Goal: Information Seeking & Learning: Understand process/instructions

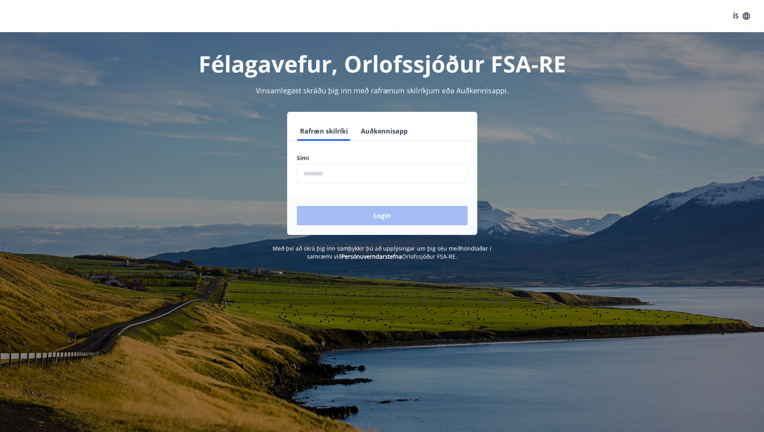
click at [316, 177] on input "phone" at bounding box center [382, 174] width 171 height 20
type input "********"
click at [367, 213] on button "Login" at bounding box center [382, 215] width 171 height 19
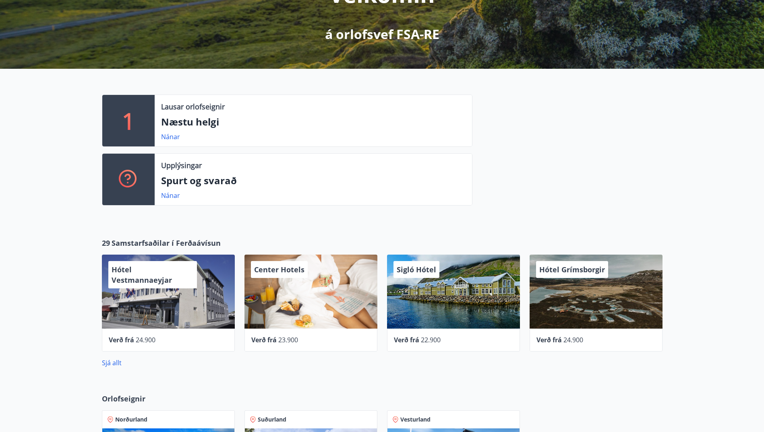
scroll to position [161, 0]
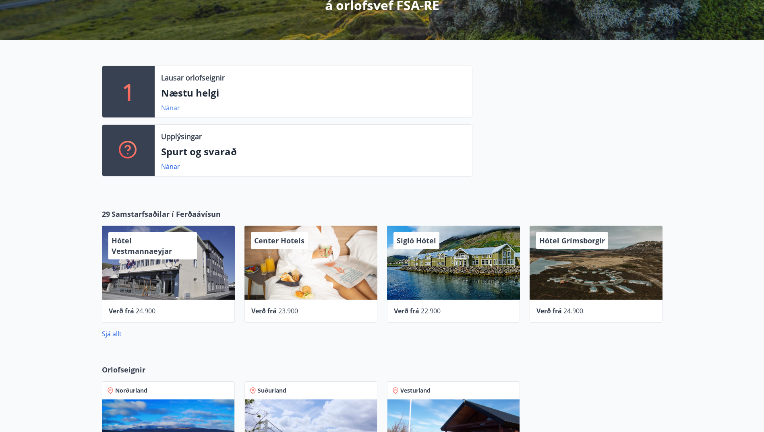
click at [168, 105] on link "Nánar" at bounding box center [170, 107] width 19 height 9
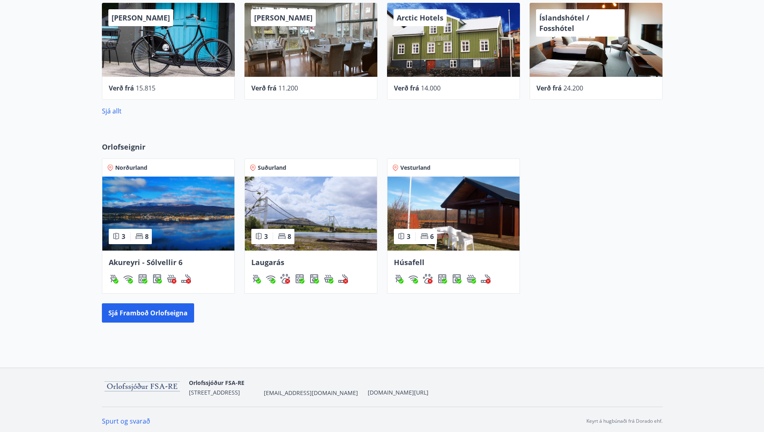
scroll to position [387, 0]
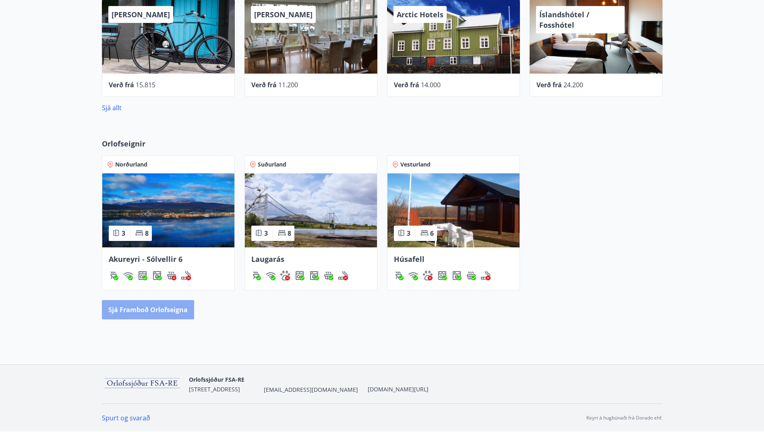
click at [130, 311] on button "Sjá framboð orlofseigna" at bounding box center [148, 309] width 92 height 19
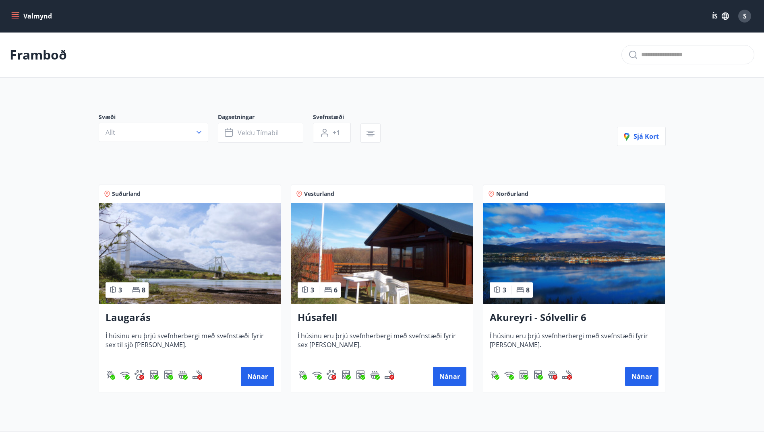
click at [8, 17] on div "Valmynd ÍS S" at bounding box center [382, 16] width 764 height 32
click at [11, 15] on button "Valmynd" at bounding box center [33, 16] width 46 height 14
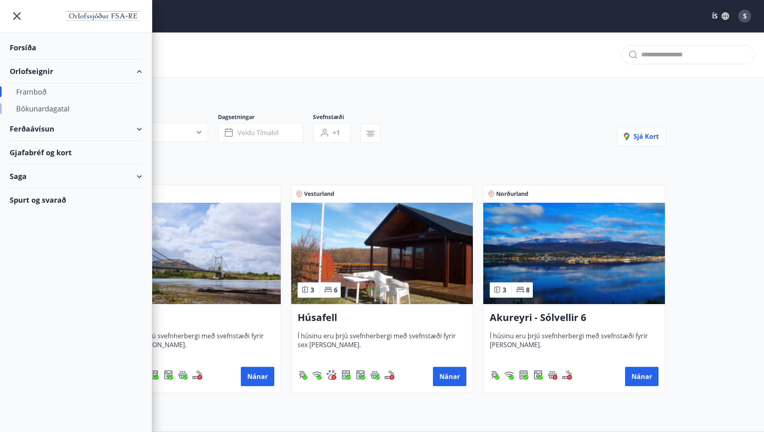
click at [36, 110] on div "Bókunardagatal" at bounding box center [76, 108] width 120 height 17
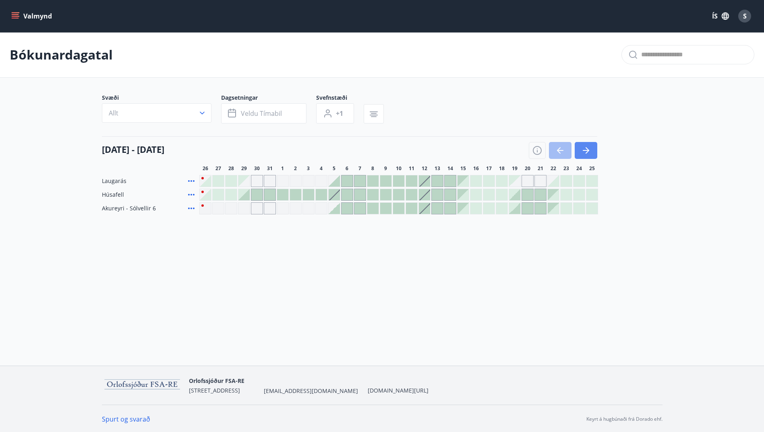
click at [590, 146] on icon "button" at bounding box center [586, 151] width 10 height 10
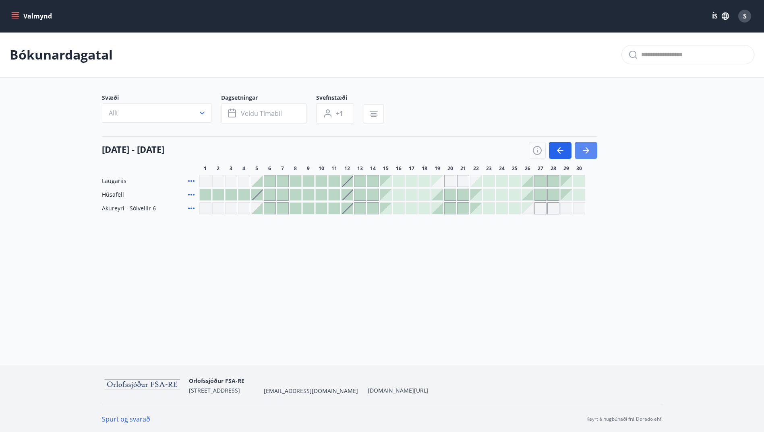
click at [584, 153] on icon "button" at bounding box center [586, 151] width 10 height 10
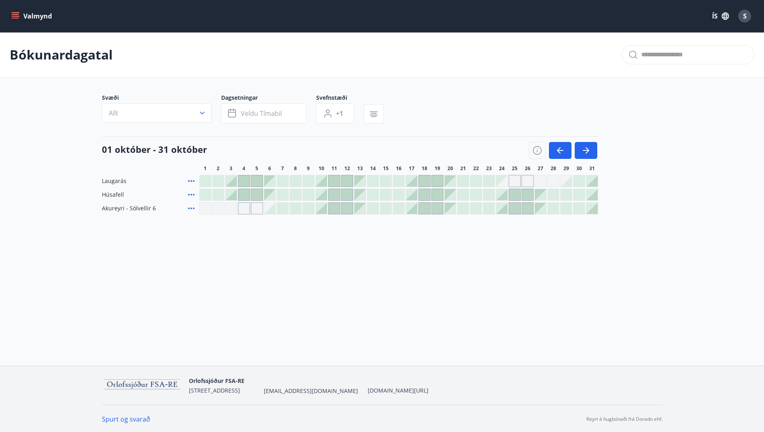
click at [513, 182] on div "Gráir dagar eru ekki bókanlegir" at bounding box center [515, 181] width 12 height 12
click at [527, 181] on div "Gráir dagar eru ekki bókanlegir" at bounding box center [527, 181] width 12 height 12
click at [547, 182] on div "Gráir dagar eru ekki bókanlegir" at bounding box center [553, 181] width 12 height 12
click at [517, 194] on div at bounding box center [514, 194] width 11 height 11
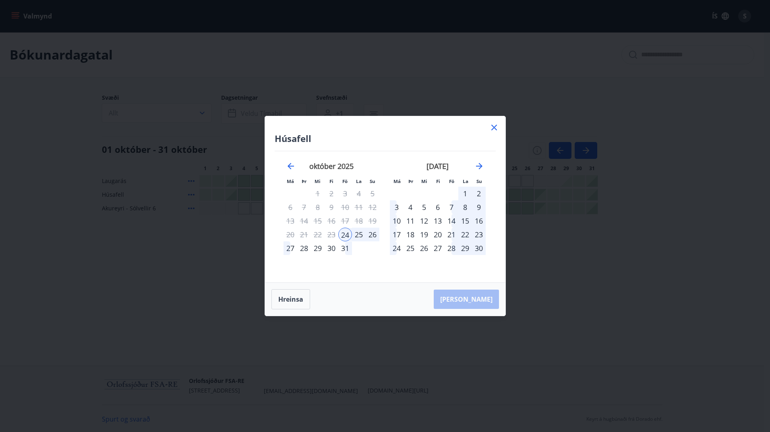
click at [375, 233] on div "26" at bounding box center [373, 235] width 14 height 14
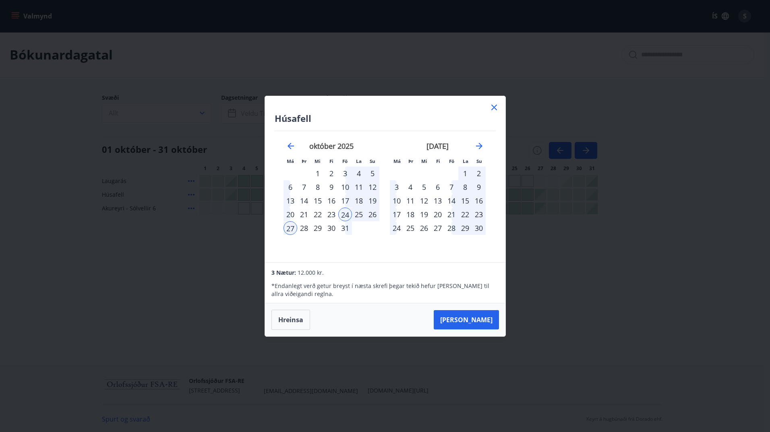
click at [496, 110] on icon at bounding box center [494, 108] width 6 height 6
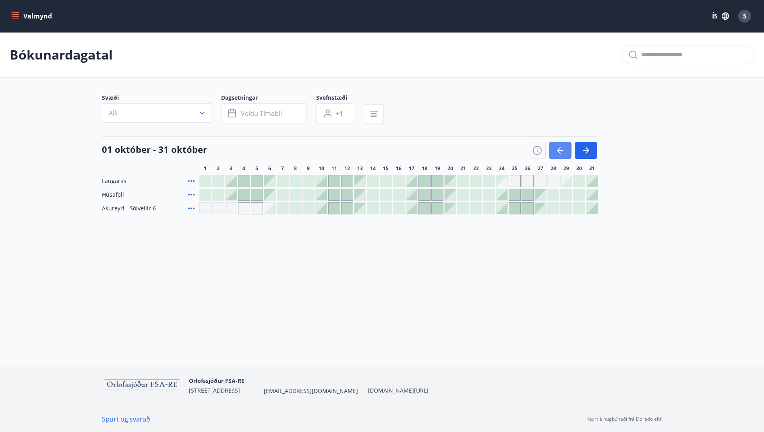
click at [559, 152] on icon "button" at bounding box center [559, 150] width 4 height 6
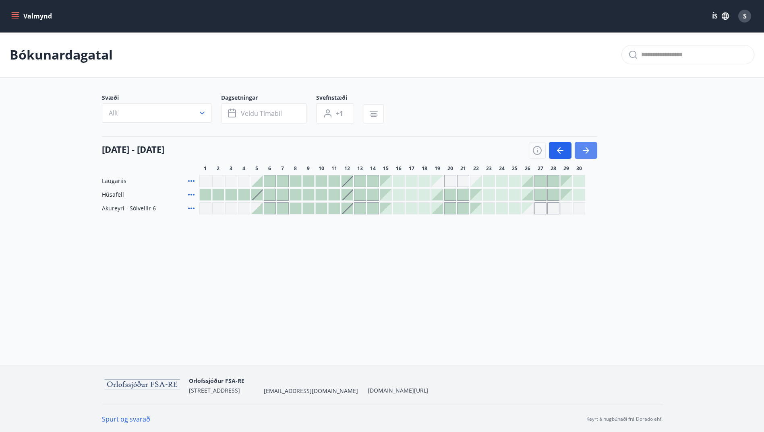
click at [591, 146] on button "button" at bounding box center [586, 150] width 23 height 17
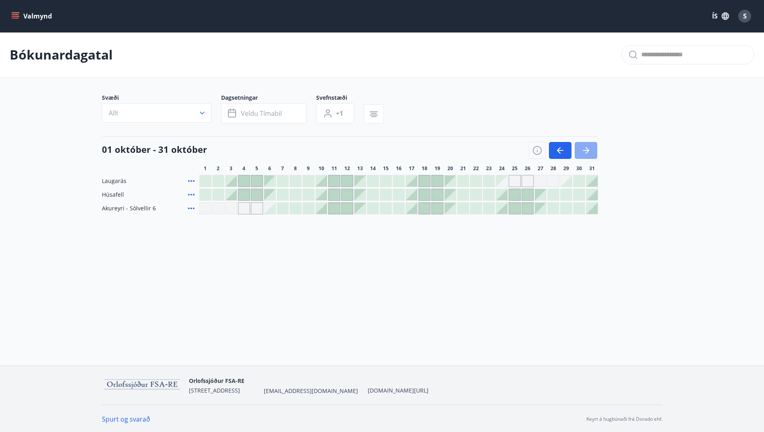
click at [590, 150] on icon "button" at bounding box center [586, 151] width 10 height 10
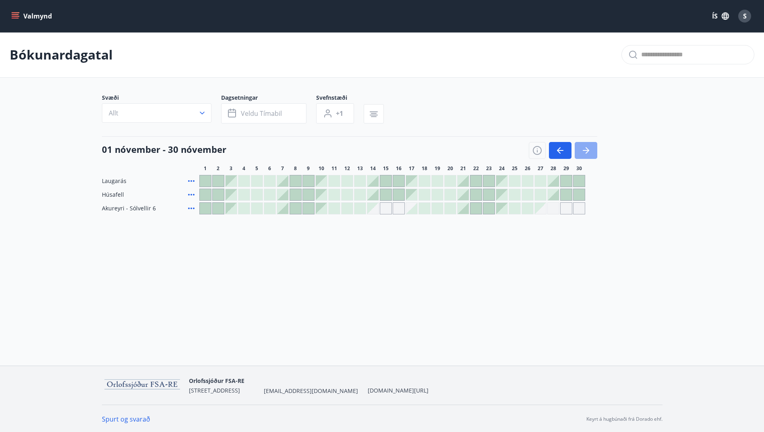
click at [590, 150] on icon "button" at bounding box center [586, 151] width 10 height 10
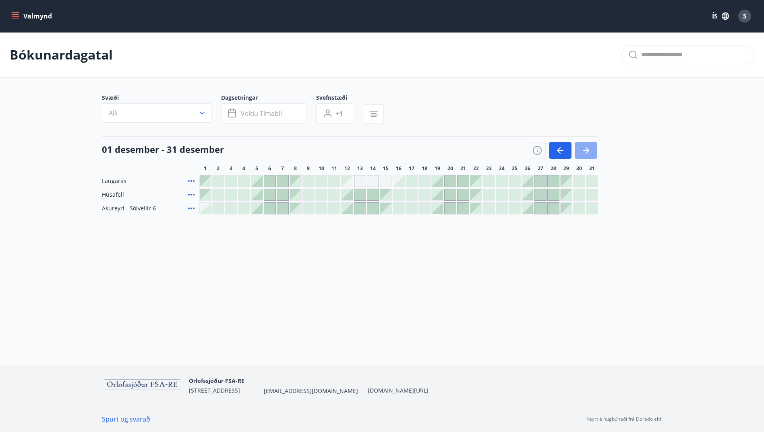
click at [584, 152] on icon "button" at bounding box center [586, 151] width 10 height 10
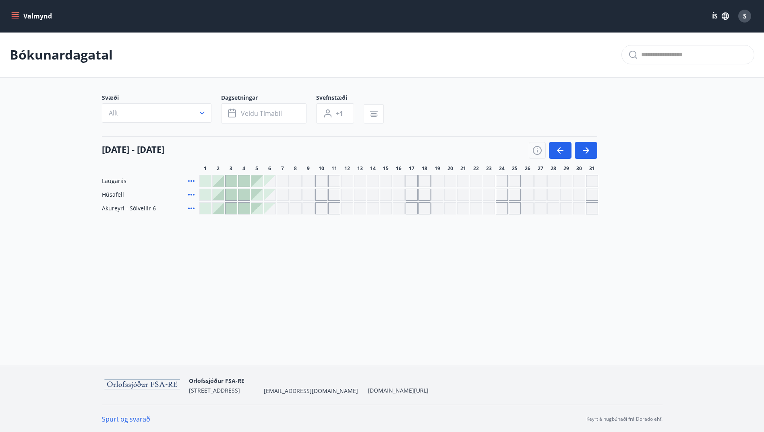
click at [563, 142] on div "[DATE] - [DATE]" at bounding box center [349, 148] width 495 height 23
click at [559, 151] on icon "button" at bounding box center [560, 151] width 10 height 10
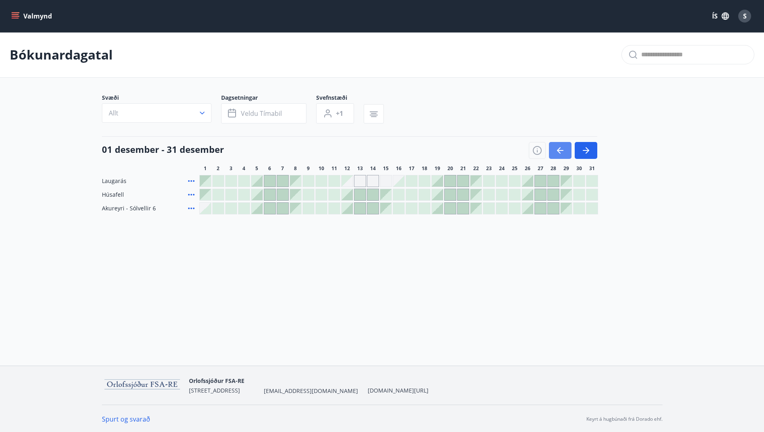
click at [558, 152] on icon "button" at bounding box center [560, 151] width 10 height 10
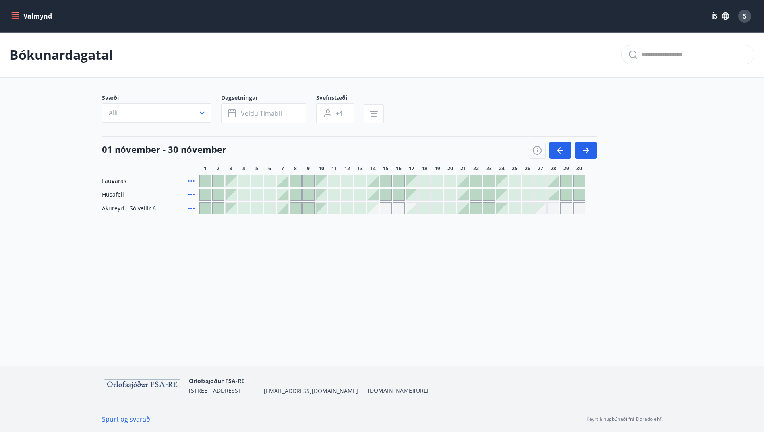
click at [14, 14] on icon "menu" at bounding box center [15, 14] width 7 height 1
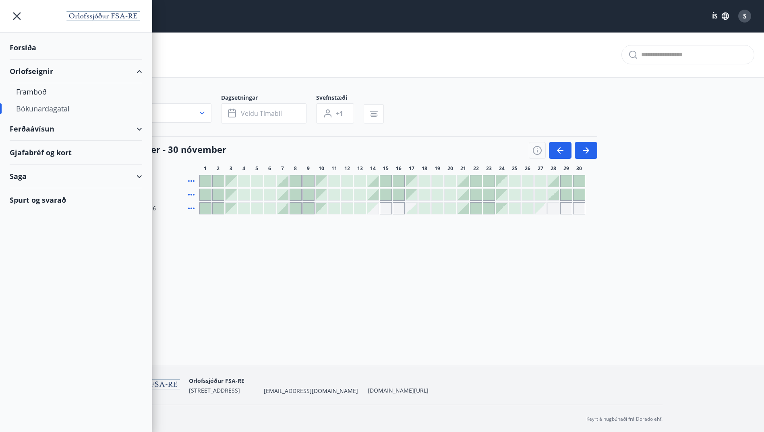
click at [284, 286] on div "Valmynd ÍS S Bókunardagatal Svæði Allt Dagsetningar Veldu tímabil Svefnstæði +1…" at bounding box center [382, 183] width 764 height 366
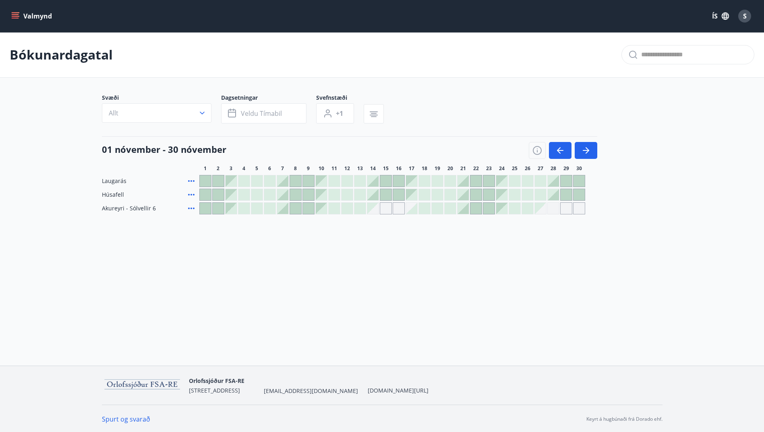
click at [17, 17] on icon "menu" at bounding box center [15, 16] width 8 height 8
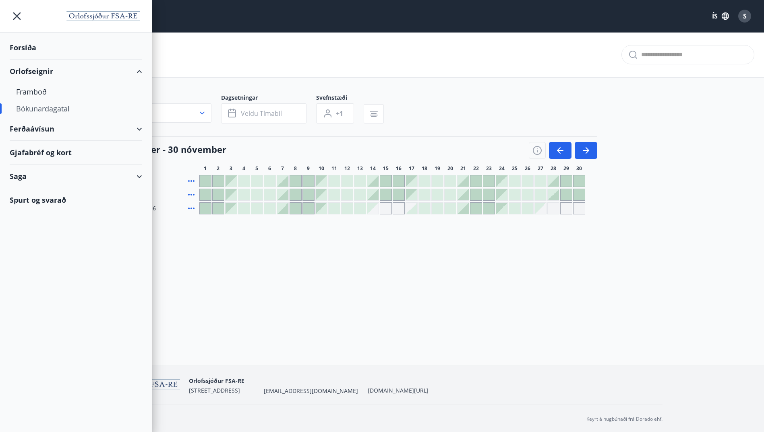
click at [38, 207] on div "Spurt og svarað" at bounding box center [76, 199] width 132 height 23
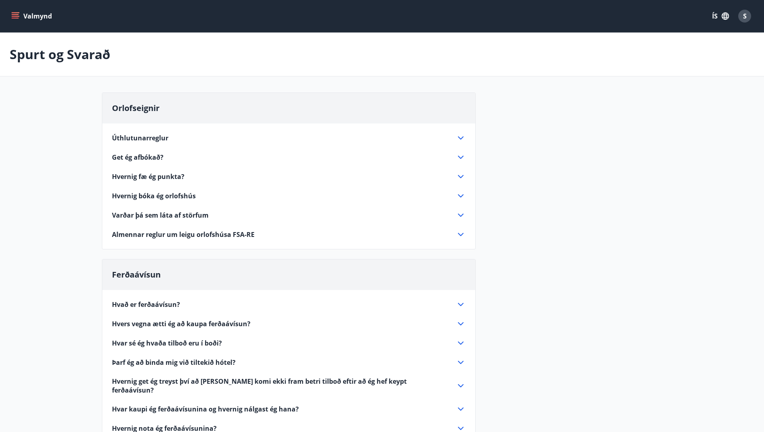
click at [142, 238] on span "Almennar reglur um leigu orlofshúsa FSA-RE" at bounding box center [183, 234] width 143 height 9
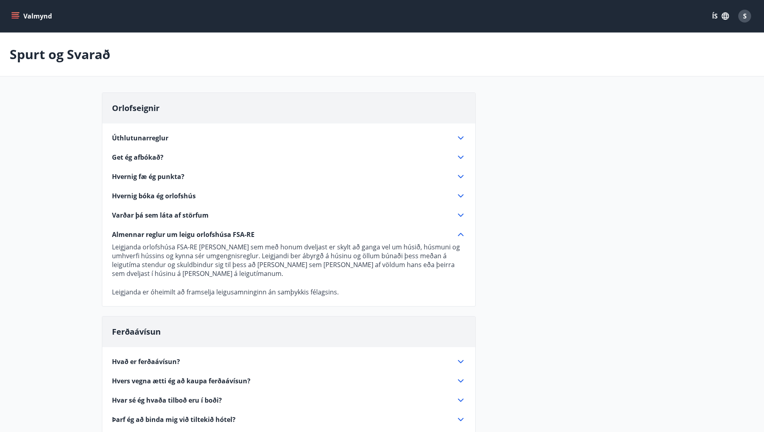
click at [132, 140] on span "Úthlutunarreglur" at bounding box center [140, 138] width 56 height 9
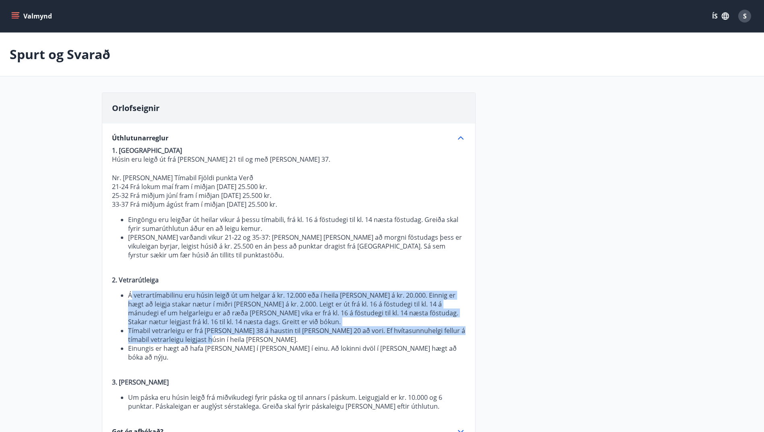
drag, startPoint x: 131, startPoint y: 294, endPoint x: 380, endPoint y: 338, distance: 252.2
click at [380, 338] on ul "Á vetrartímabilinu eru húsin leigð út um helgar á kr. 12.000 eða í heila [PERSO…" at bounding box center [289, 326] width 354 height 71
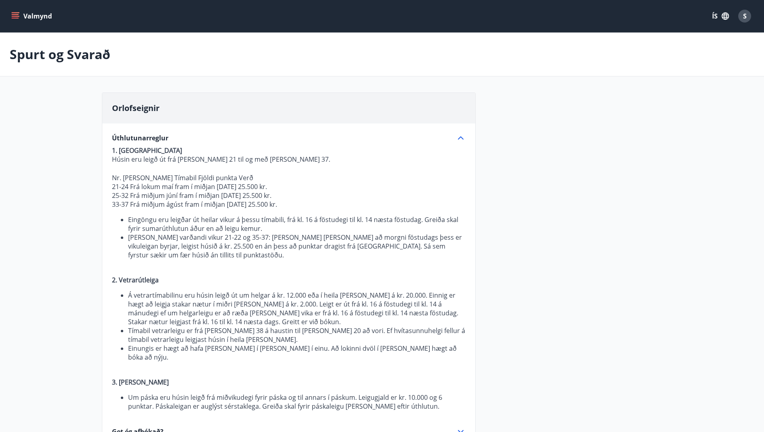
click at [296, 351] on li "Einungis er hægt að hafa [PERSON_NAME] í [PERSON_NAME] í einu. Að lokinni dvöl …" at bounding box center [296, 353] width 337 height 18
